Goal: Find specific page/section: Find specific page/section

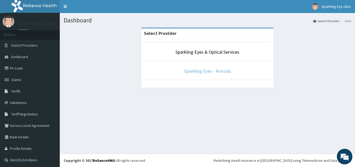
click at [199, 70] on link "Sparkling Eyes - Ikorodu" at bounding box center [207, 71] width 47 height 6
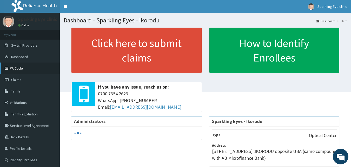
click at [16, 66] on link "PA Code" at bounding box center [30, 67] width 60 height 11
